Goal: Information Seeking & Learning: Find specific fact

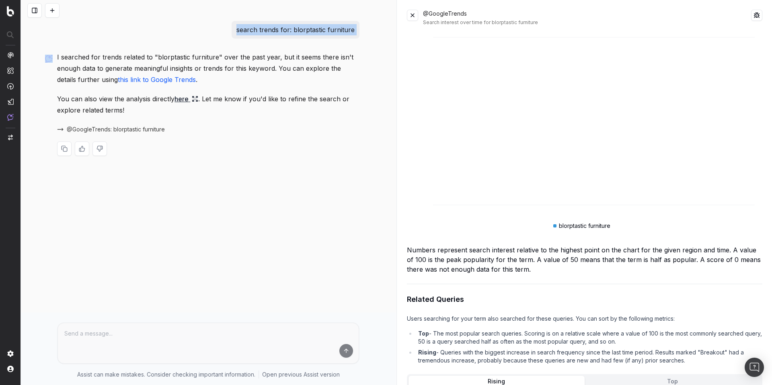
click at [107, 130] on span "@GoogleTrends: blorptastic furniture" at bounding box center [116, 129] width 98 height 8
click at [150, 130] on span "@GoogleTrends: blorptastic furniture" at bounding box center [116, 129] width 98 height 8
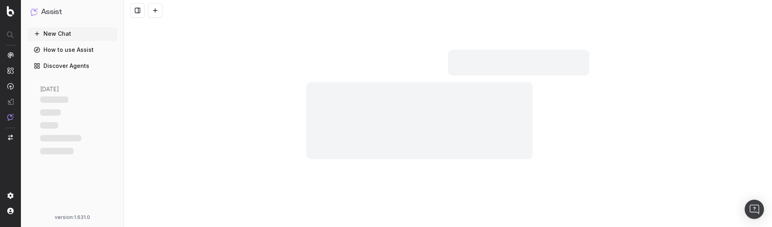
scroll to position [14, 0]
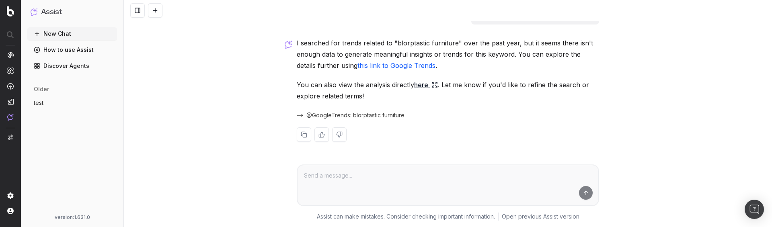
click at [319, 115] on span "@GoogleTrends: blorptastic furniture" at bounding box center [355, 115] width 98 height 8
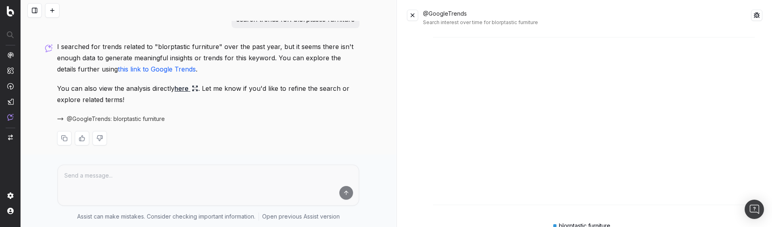
scroll to position [0, 0]
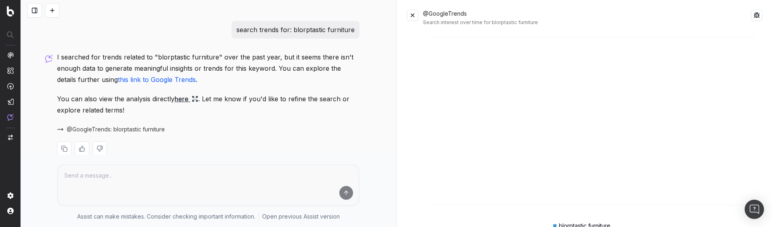
click at [323, 30] on p "search trends for: blorptastic furniture" at bounding box center [295, 29] width 118 height 11
copy p "search trends for: blorptastic furniture"
click at [298, 29] on p "search trends for: blorptastic furniture" at bounding box center [295, 29] width 118 height 11
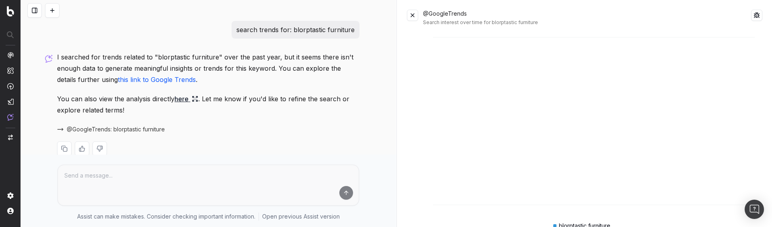
click at [298, 29] on p "search trends for: blorptastic furniture" at bounding box center [295, 29] width 118 height 11
click at [287, 35] on p "search trends for: blorptastic furniture" at bounding box center [295, 29] width 118 height 11
copy p "search trends for: blorptastic furniture"
